Goal: Information Seeking & Learning: Learn about a topic

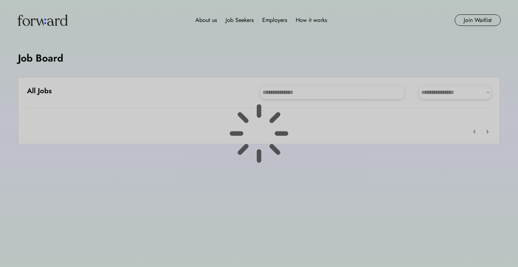
scroll to position [9, 0]
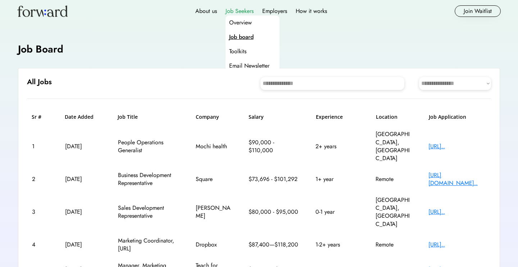
click at [243, 10] on div "Job Seekers" at bounding box center [240, 11] width 28 height 9
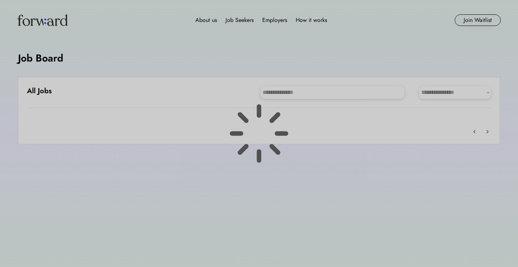
scroll to position [9, 0]
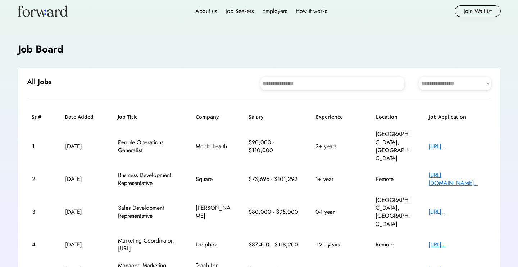
click at [446, 266] on div "[URL].." at bounding box center [458, 270] width 58 height 8
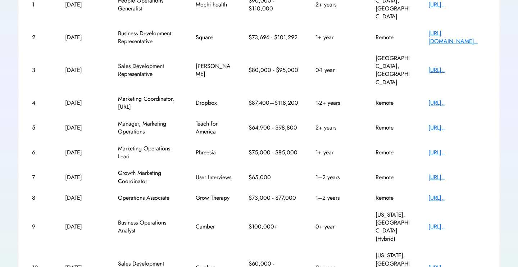
scroll to position [155, 0]
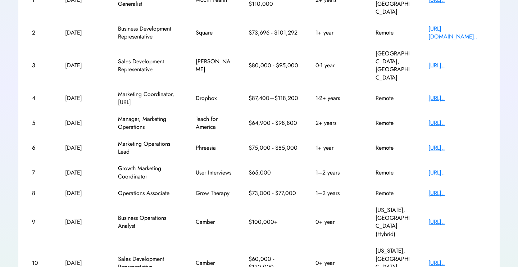
click at [443, 259] on div "[URL].." at bounding box center [458, 263] width 58 height 8
click at [444, 189] on div "[URL].." at bounding box center [458, 193] width 58 height 8
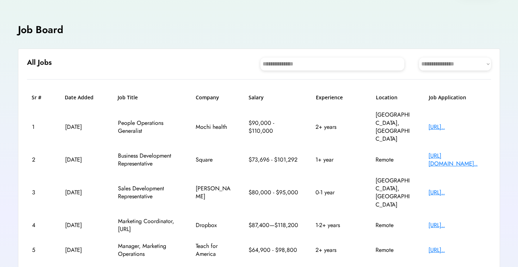
scroll to position [30, 0]
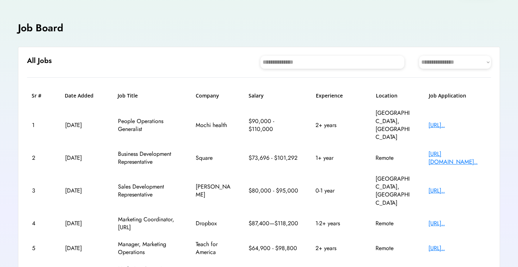
click at [458, 121] on div "[URL].." at bounding box center [458, 125] width 58 height 8
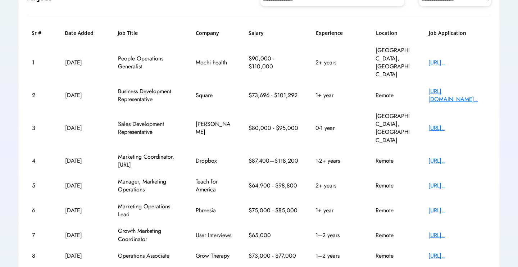
scroll to position [95, 0]
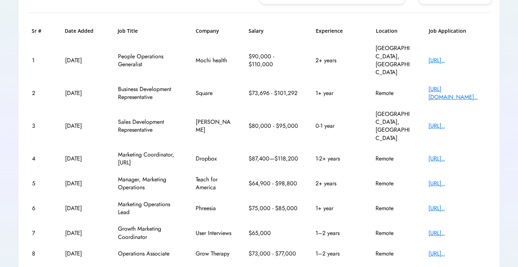
click at [443, 85] on div "[URL][DOMAIN_NAME].." at bounding box center [458, 93] width 58 height 16
click at [444, 122] on div "[URL].." at bounding box center [458, 126] width 58 height 8
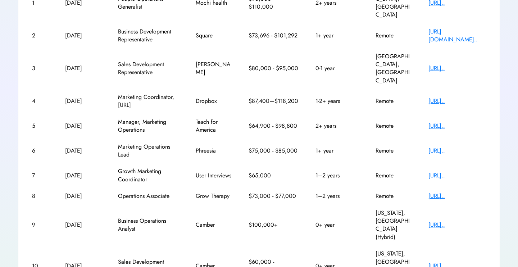
scroll to position [155, 0]
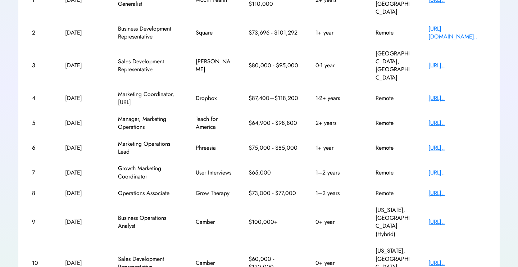
click at [451, 94] on div "[URL].." at bounding box center [458, 98] width 58 height 8
click at [447, 144] on div "[URL].." at bounding box center [458, 148] width 58 height 8
click at [455, 169] on div "[URL].." at bounding box center [458, 173] width 58 height 8
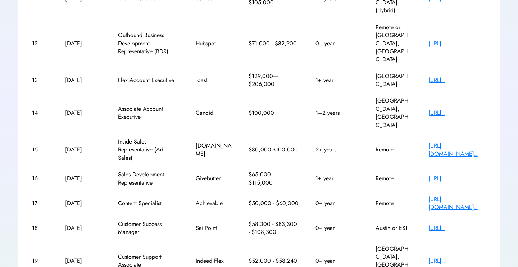
scroll to position [159, 0]
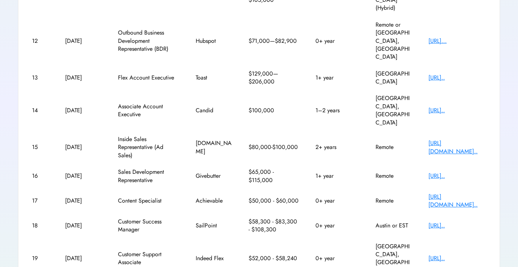
click at [465, 193] on div "https://app.dover.co..." at bounding box center [458, 201] width 58 height 16
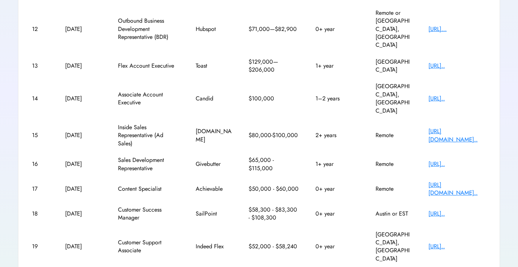
click at [461, 243] on div "https://job-boards.e..." at bounding box center [458, 247] width 58 height 8
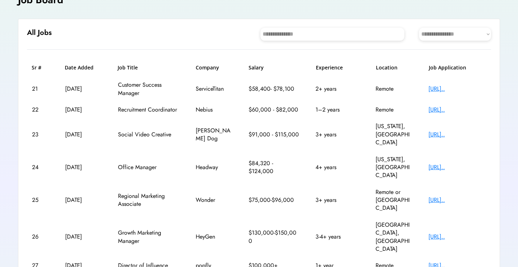
scroll to position [60, 0]
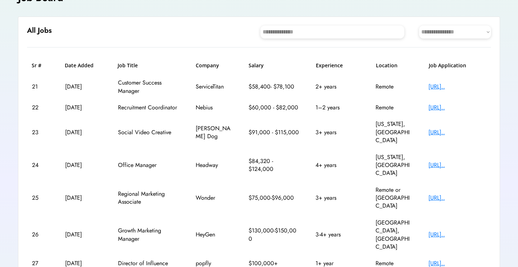
click at [449, 107] on div "https://job-boards.e..." at bounding box center [458, 108] width 58 height 8
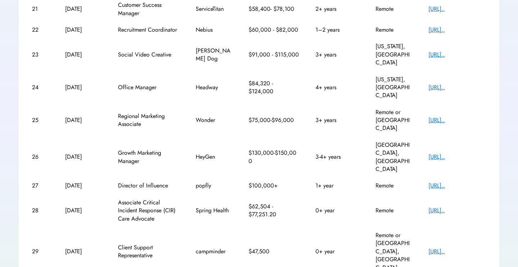
scroll to position [143, 0]
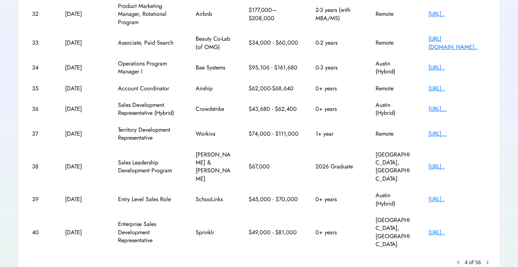
scroll to position [171, 0]
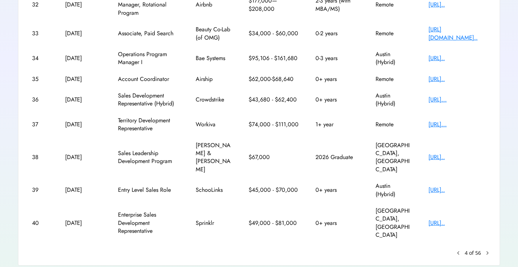
click at [487, 249] on text "chevron_right" at bounding box center [487, 252] width 7 height 7
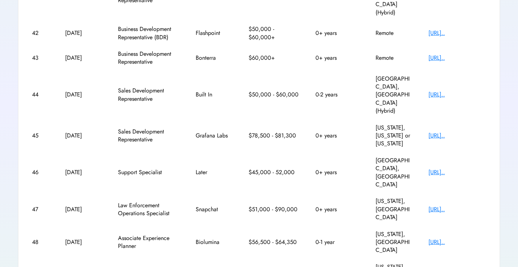
scroll to position [163, 0]
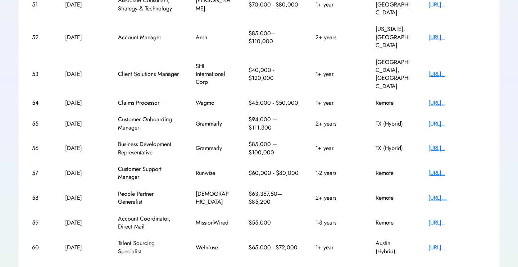
scroll to position [155, 0]
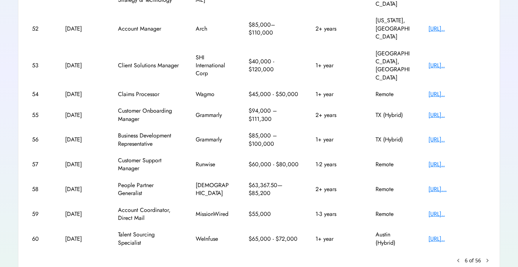
click at [487, 257] on text "chevron_right" at bounding box center [487, 260] width 7 height 7
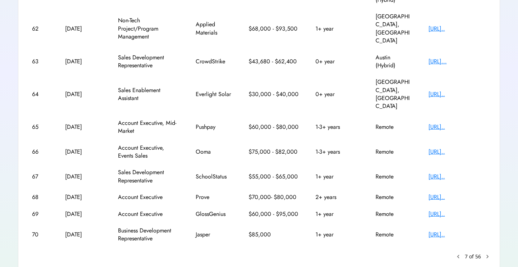
scroll to position [152, 0]
click at [485, 252] on text "chevron_right" at bounding box center [487, 255] width 7 height 7
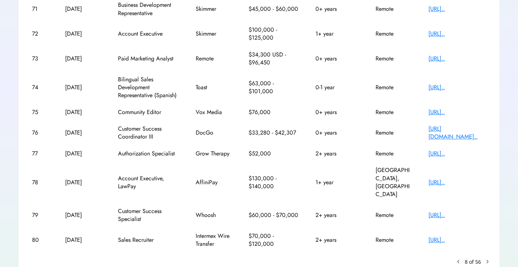
scroll to position [155, 0]
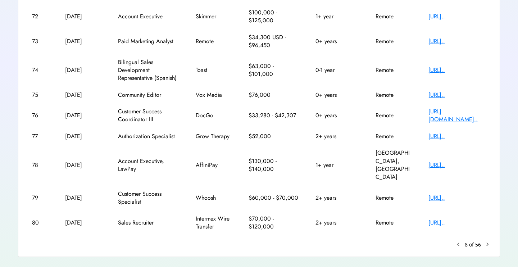
click at [488, 241] on text "chevron_right" at bounding box center [487, 244] width 7 height 7
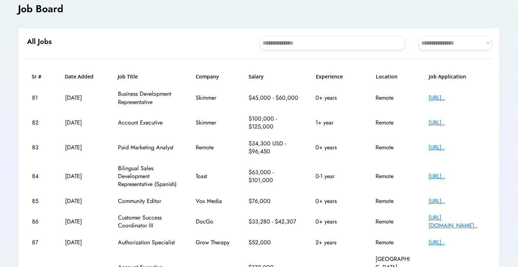
scroll to position [46, 0]
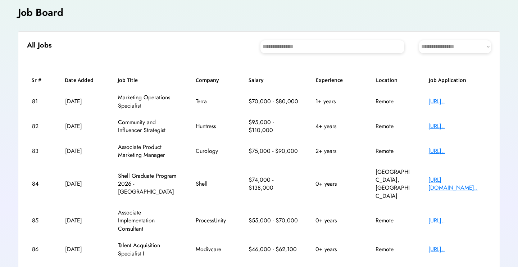
click at [443, 100] on div "[URL].." at bounding box center [458, 102] width 58 height 8
